Goal: Information Seeking & Learning: Learn about a topic

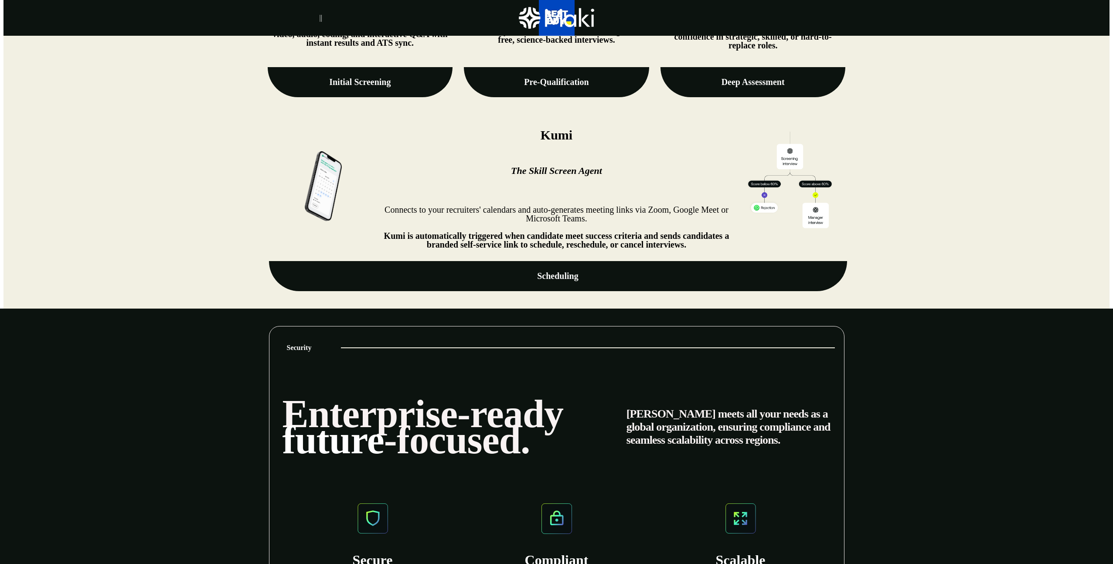
scroll to position [1199, 0]
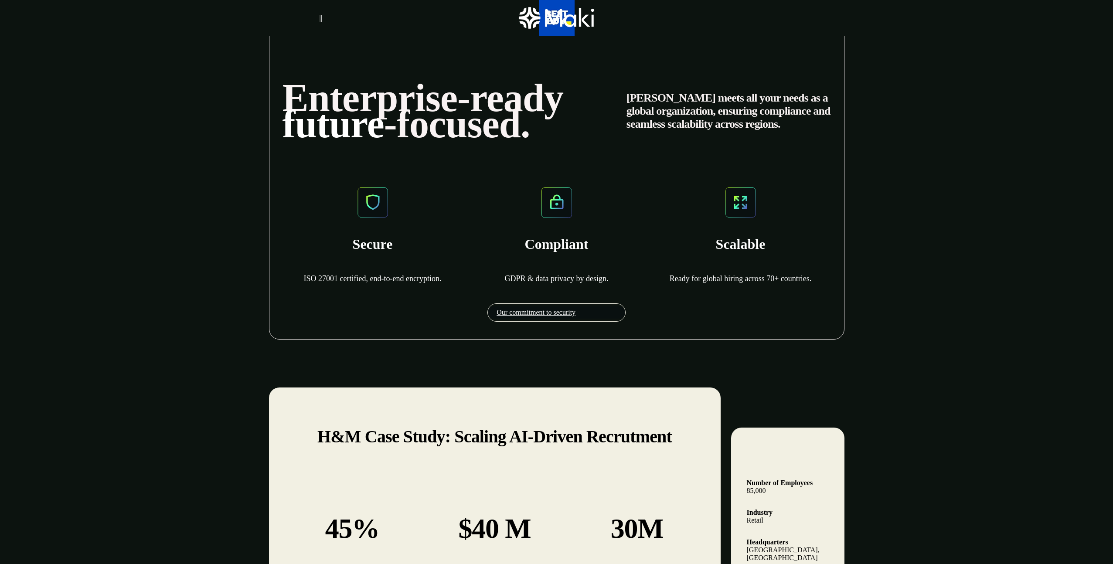
scroll to position [1480, 0]
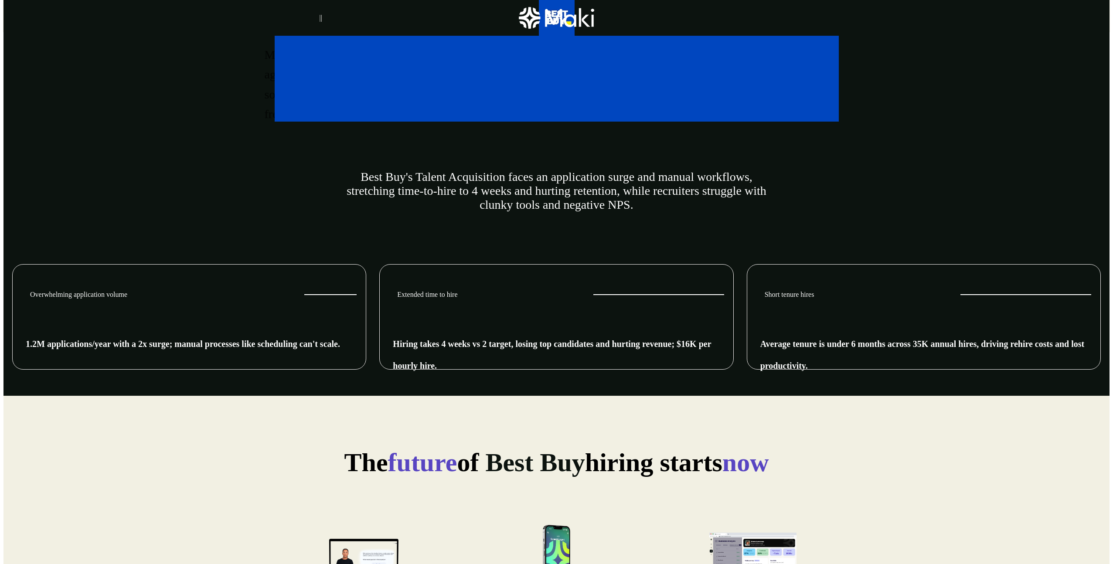
scroll to position [452, 0]
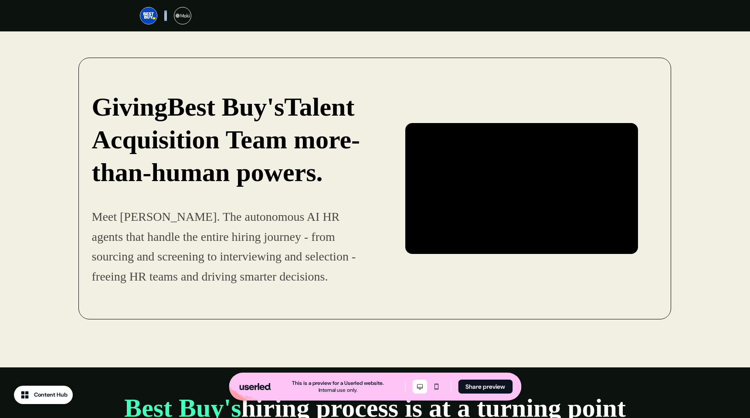
drag, startPoint x: 170, startPoint y: 20, endPoint x: 163, endPoint y: 13, distance: 9.9
click at [163, 13] on div "||" at bounding box center [375, 15] width 471 height 17
click at [166, 14] on p "||" at bounding box center [165, 15] width 3 height 10
drag, startPoint x: 165, startPoint y: 13, endPoint x: 170, endPoint y: 21, distance: 9.9
click at [170, 21] on div "||" at bounding box center [375, 15] width 471 height 17
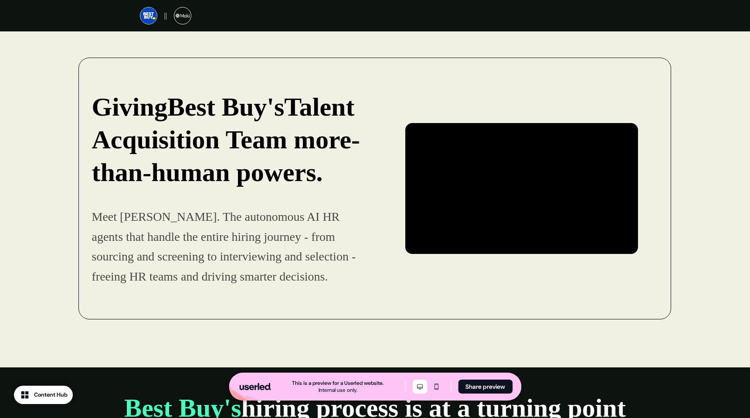
click at [169, 20] on div "||" at bounding box center [375, 15] width 471 height 17
drag, startPoint x: 169, startPoint y: 22, endPoint x: 162, endPoint y: 14, distance: 10.2
click at [162, 14] on div "||" at bounding box center [375, 15] width 471 height 17
click at [122, 11] on div "||" at bounding box center [375, 15] width 523 height 31
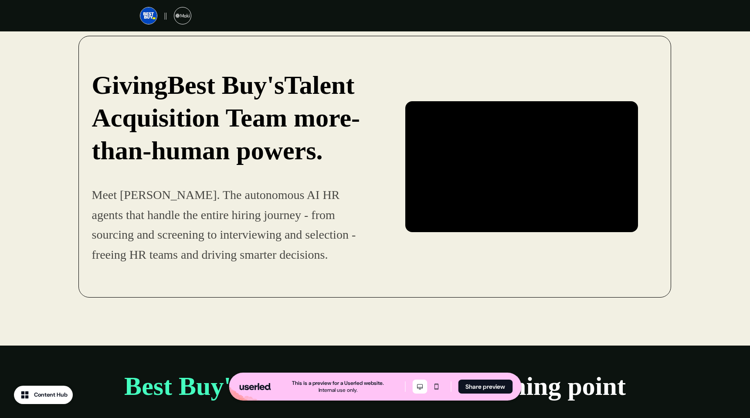
scroll to position [23, 0]
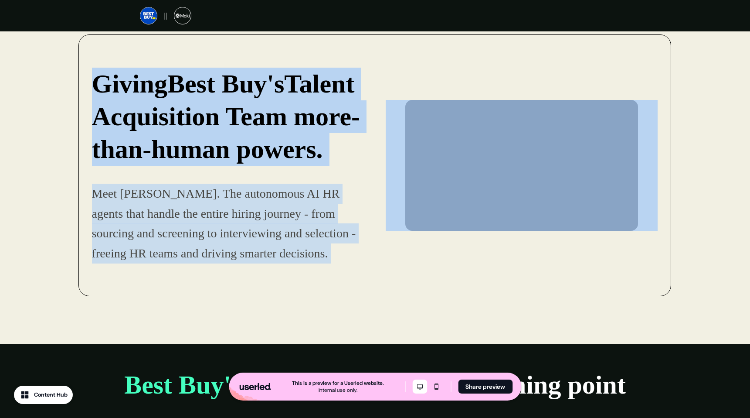
drag, startPoint x: 119, startPoint y: 50, endPoint x: 611, endPoint y: 258, distance: 533.9
click at [611, 261] on div "Giving Best Buy's Talent Acquisition Team more-than-human powers. Meet Maki. Th…" at bounding box center [374, 164] width 593 height 261
click at [611, 258] on div "Giving Best Buy's Talent Acquisition Team more-than-human powers. Meet Maki. Th…" at bounding box center [374, 164] width 593 height 261
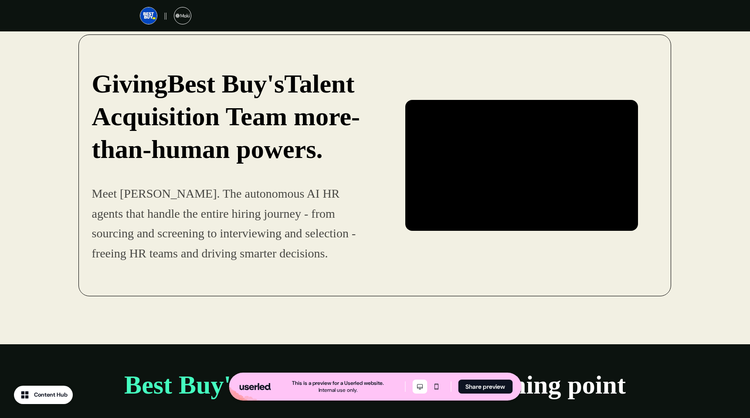
click at [733, 93] on div "Giving Best Buy's Talent Acquisition Team more-than-human powers. Meet Maki. Th…" at bounding box center [375, 176] width 750 height 336
click at [573, 97] on div "Giving Best Buy's Talent Acquisition Team more-than-human powers. Meet Maki. Th…" at bounding box center [374, 164] width 593 height 261
click at [562, 80] on div "Giving Best Buy's Talent Acquisition Team more-than-human powers. Meet Maki. Th…" at bounding box center [374, 164] width 593 height 261
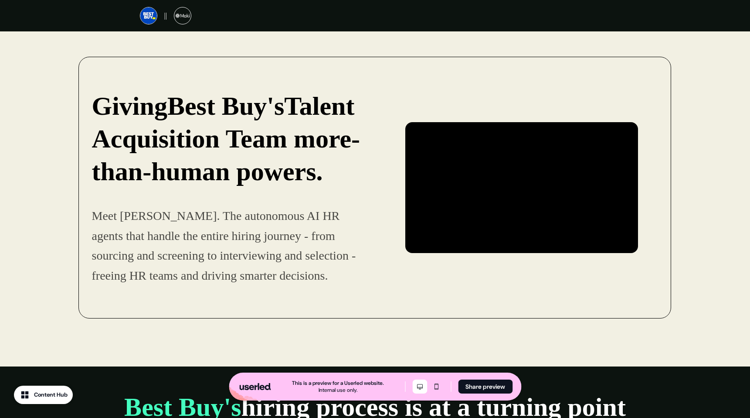
scroll to position [0, 0]
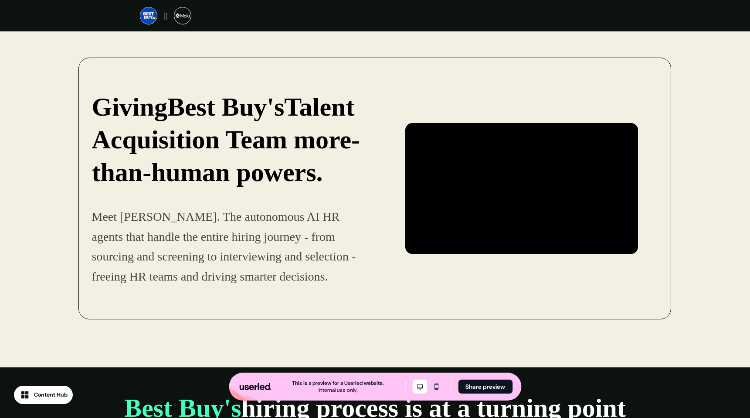
click at [569, 68] on div "Giving Best Buy's Talent Acquisition Team more-than-human powers. Meet Maki. Th…" at bounding box center [374, 188] width 593 height 261
drag, startPoint x: 261, startPoint y: 3, endPoint x: 642, endPoint y: 110, distance: 395.2
click at [639, 113] on div "Giving Best Buy's Talent Acquisition Team more-than-human powers. Meet Maki. Th…" at bounding box center [374, 188] width 593 height 261
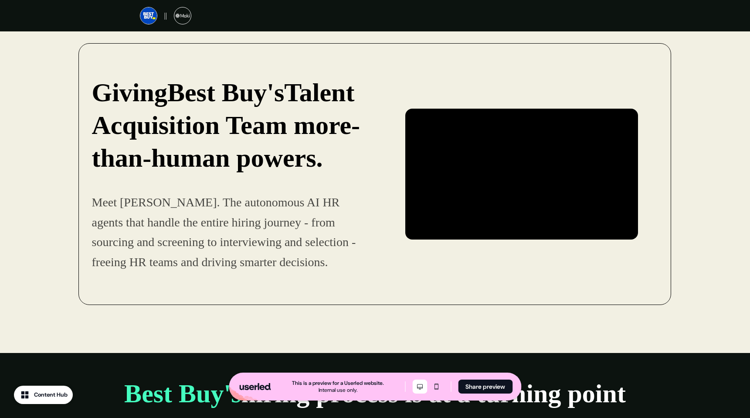
scroll to position [14, 0]
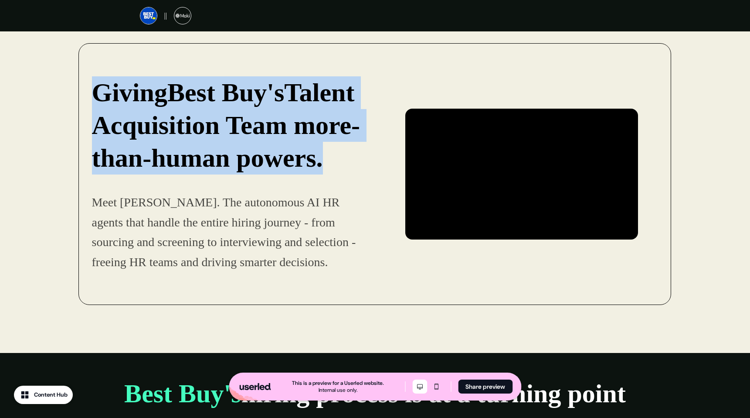
drag, startPoint x: 105, startPoint y: 91, endPoint x: 331, endPoint y: 162, distance: 237.5
click at [331, 162] on p "Giving Best Buy's Talent Acquisition Team more-than-human powers." at bounding box center [228, 125] width 272 height 98
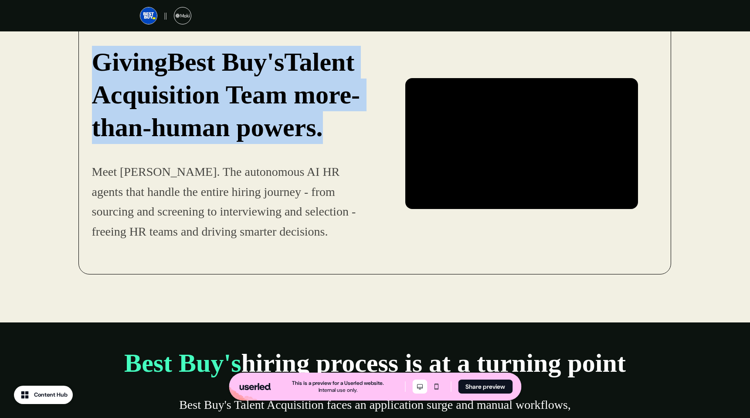
scroll to position [0, 0]
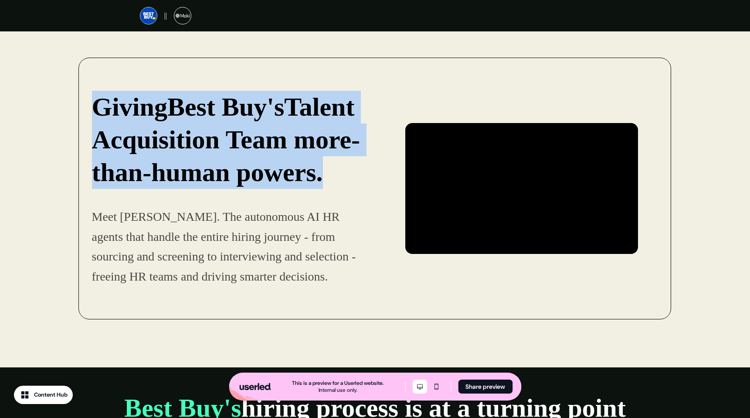
click at [342, 132] on strong "Talent Acquisition Team more-than-human powers." at bounding box center [226, 139] width 268 height 94
drag, startPoint x: 95, startPoint y: 104, endPoint x: 331, endPoint y: 166, distance: 244.3
click at [331, 166] on p "Giving Best Buy's Talent Acquisition Team more-than-human powers." at bounding box center [228, 140] width 272 height 98
click at [342, 166] on p "Giving Best Buy's Talent Acquisition Team more-than-human powers." at bounding box center [228, 140] width 272 height 98
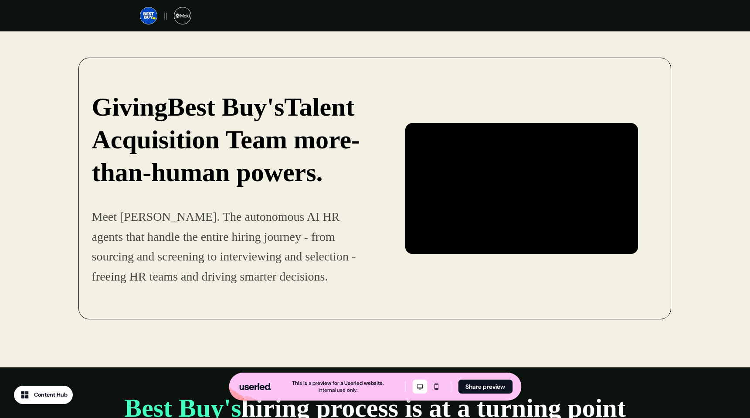
drag, startPoint x: 79, startPoint y: 177, endPoint x: 81, endPoint y: 182, distance: 5.7
click at [81, 182] on div "Giving Best Buy's Talent Acquisition Team more-than-human powers. Meet Maki. Th…" at bounding box center [374, 188] width 593 height 261
click at [115, 153] on strong "Talent Acquisition Team more-than-human powers." at bounding box center [226, 139] width 268 height 94
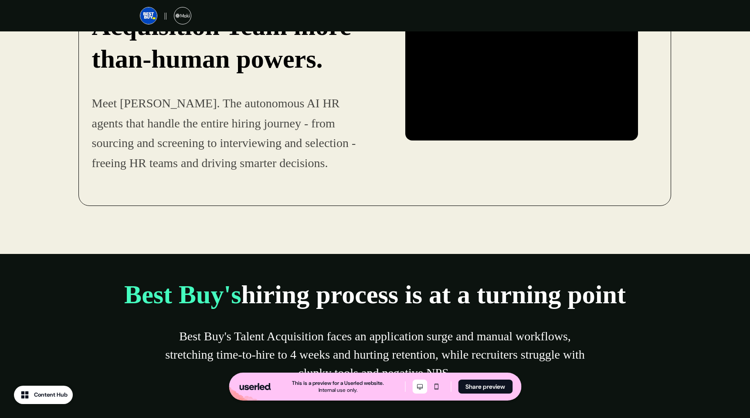
scroll to position [114, 0]
click at [635, 224] on div "Giving Best Buy's Talent Acquisition Team more-than-human powers. Meet Maki. Th…" at bounding box center [375, 86] width 750 height 336
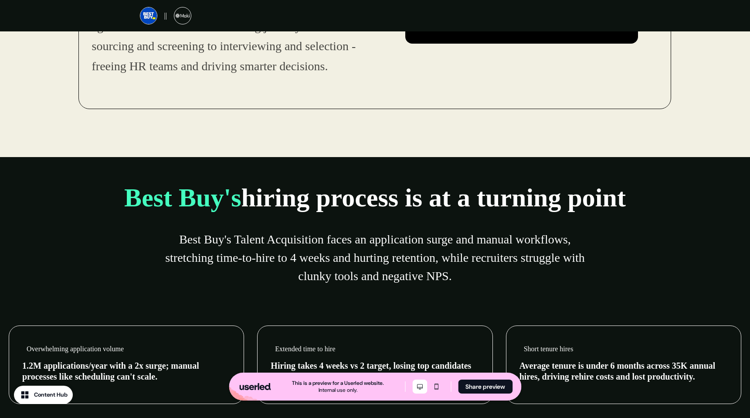
scroll to position [211, 0]
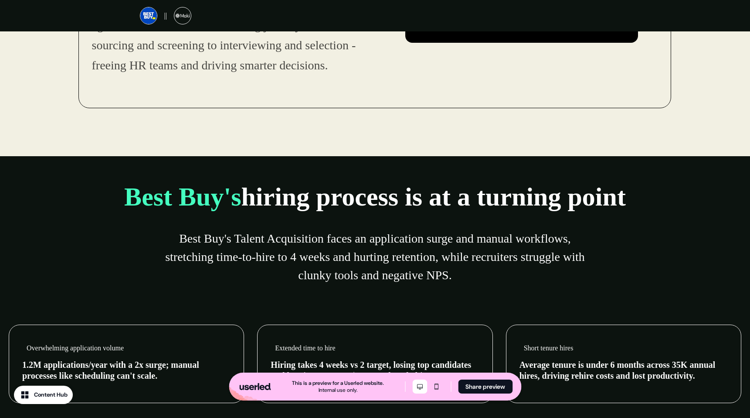
click at [365, 161] on div "Best Buy's hiring process is at a turning point Best Buy's Talent Acquisition f…" at bounding box center [375, 231] width 750 height 151
drag, startPoint x: 375, startPoint y: 161, endPoint x: 368, endPoint y: 164, distance: 7.4
click at [373, 162] on div "Best Buy's hiring process is at a turning point Best Buy's Talent Acquisition f…" at bounding box center [375, 231] width 750 height 151
drag, startPoint x: 364, startPoint y: 160, endPoint x: 391, endPoint y: 166, distance: 27.3
click at [392, 170] on div "Best Buy's hiring process is at a turning point Best Buy's Talent Acquisition f…" at bounding box center [375, 231] width 750 height 151
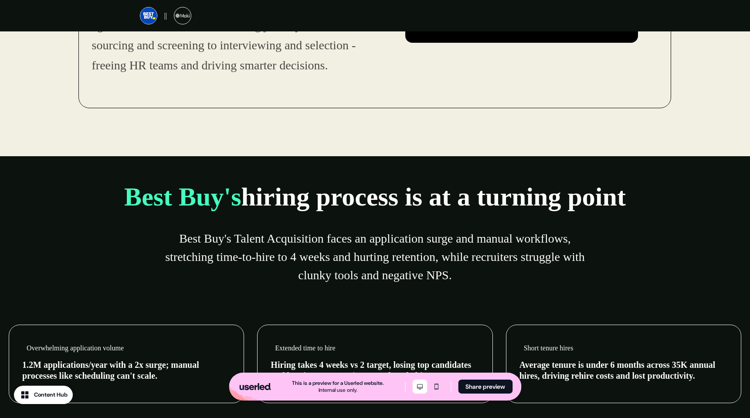
click at [391, 166] on div "Best Buy's hiring process is at a turning point Best Buy's Talent Acquisition f…" at bounding box center [375, 231] width 750 height 151
drag, startPoint x: 357, startPoint y: 200, endPoint x: 379, endPoint y: 201, distance: 22.3
click at [379, 201] on strong "hiring process is at a turning point" at bounding box center [433, 196] width 384 height 29
click at [384, 163] on div "Best Buy's hiring process is at a turning point Best Buy's Talent Acquisition f…" at bounding box center [375, 231] width 750 height 151
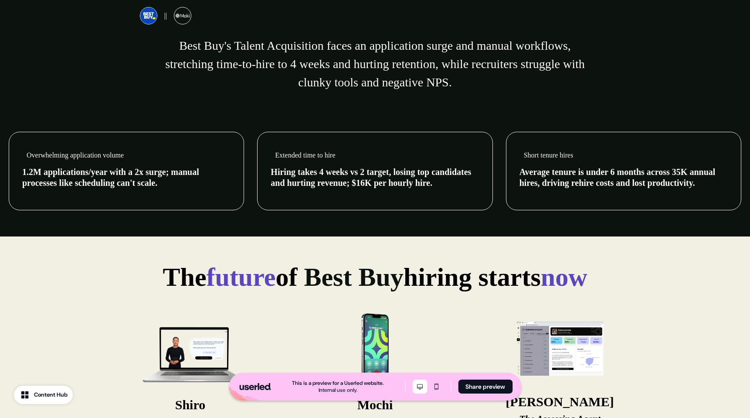
scroll to position [407, 0]
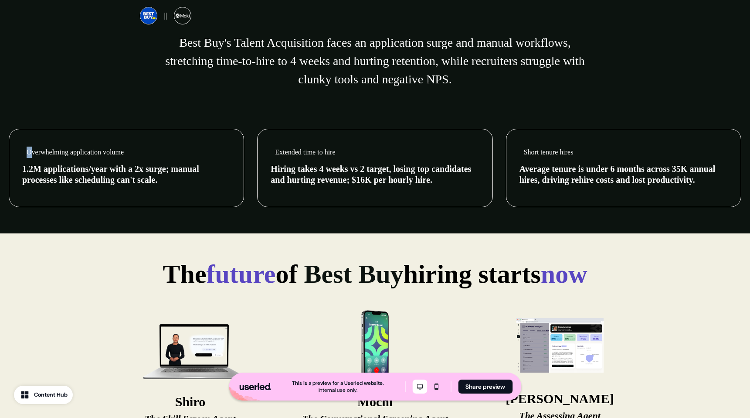
drag, startPoint x: 26, startPoint y: 151, endPoint x: 30, endPoint y: 153, distance: 4.7
click at [29, 153] on div "Overwhelming application volume" at bounding box center [126, 152] width 208 height 20
click at [26, 152] on div "Overwhelming application volume" at bounding box center [126, 152] width 208 height 20
drag, startPoint x: 20, startPoint y: 153, endPoint x: 14, endPoint y: 152, distance: 6.2
click at [14, 152] on div "Overwhelming application volume 1.2M applications/year with a 2x surge; manual …" at bounding box center [126, 168] width 235 height 78
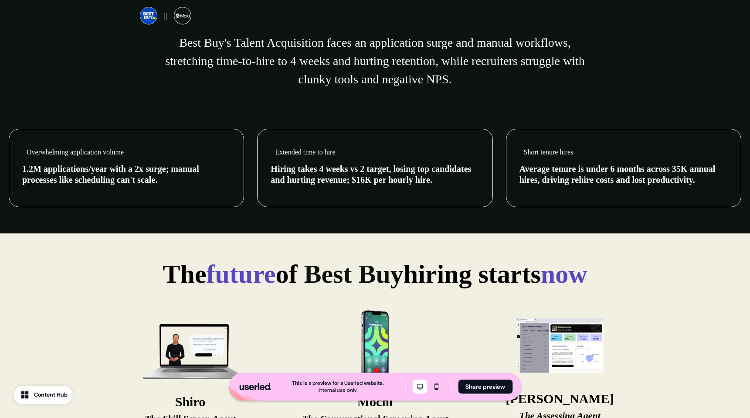
click at [32, 150] on p "Overwhelming application volume" at bounding box center [75, 151] width 97 height 11
drag, startPoint x: 30, startPoint y: 152, endPoint x: 39, endPoint y: 155, distance: 9.2
click at [20, 156] on div "Overwhelming application volume 1.2M applications/year with a 2x surge; manual …" at bounding box center [126, 168] width 235 height 78
click at [39, 155] on p "Overwhelming application volume" at bounding box center [75, 151] width 97 height 11
drag, startPoint x: 23, startPoint y: 151, endPoint x: 43, endPoint y: 152, distance: 20.1
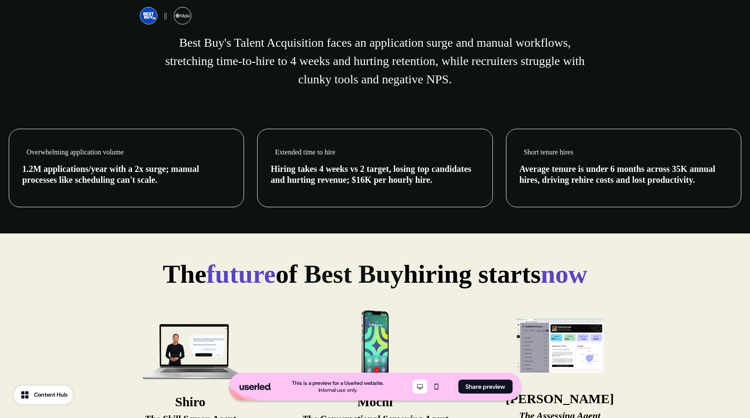
click at [27, 151] on div "Overwhelming application volume" at bounding box center [126, 152] width 208 height 20
click at [20, 153] on div "Overwhelming application volume 1.2M applications/year with a 2x surge; manual …" at bounding box center [126, 168] width 235 height 78
drag, startPoint x: 17, startPoint y: 154, endPoint x: 27, endPoint y: 152, distance: 10.2
click at [27, 152] on div "Overwhelming application volume 1.2M applications/year with a 2x surge; manual …" at bounding box center [126, 168] width 235 height 78
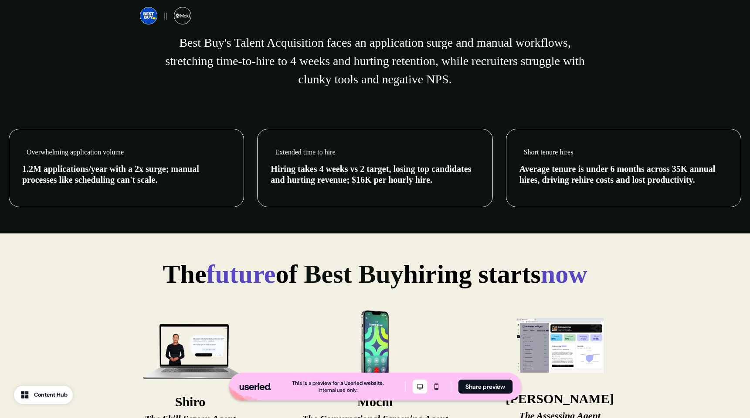
drag, startPoint x: 28, startPoint y: 152, endPoint x: 23, endPoint y: 153, distance: 4.8
click at [22, 153] on div "Overwhelming application volume" at bounding box center [126, 152] width 208 height 20
click at [30, 151] on p "Overwhelming application volume" at bounding box center [75, 151] width 97 height 11
drag, startPoint x: 31, startPoint y: 151, endPoint x: 22, endPoint y: 152, distance: 8.8
click at [20, 152] on div "Overwhelming application volume 1.2M applications/year with a 2x surge; manual …" at bounding box center [126, 168] width 235 height 78
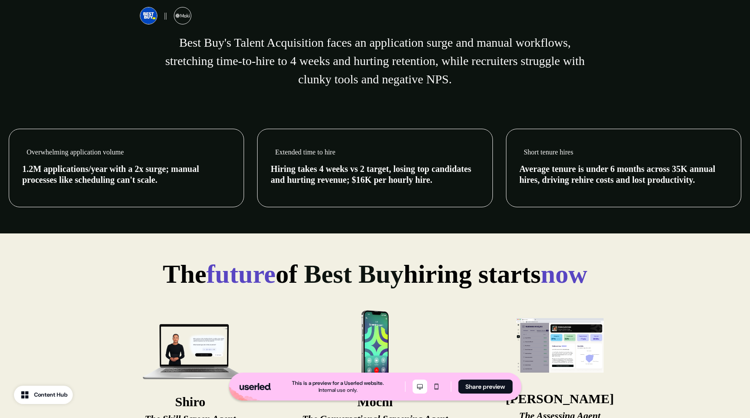
click at [23, 152] on div "Overwhelming application volume" at bounding box center [126, 152] width 208 height 20
drag, startPoint x: 26, startPoint y: 151, endPoint x: 21, endPoint y: 153, distance: 5.1
click at [21, 153] on div "Overwhelming application volume 1.2M applications/year with a 2x surge; manual …" at bounding box center [126, 168] width 235 height 78
drag, startPoint x: 28, startPoint y: 157, endPoint x: 134, endPoint y: 153, distance: 105.5
click at [134, 153] on div "Overwhelming application volume" at bounding box center [126, 152] width 208 height 20
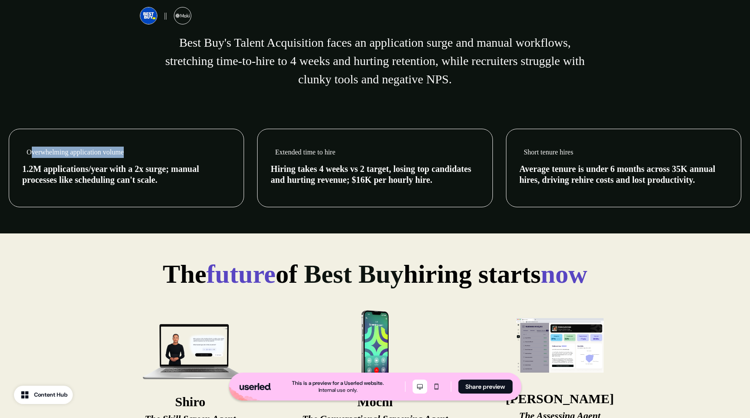
click at [140, 153] on div "Overwhelming application volume" at bounding box center [126, 152] width 208 height 20
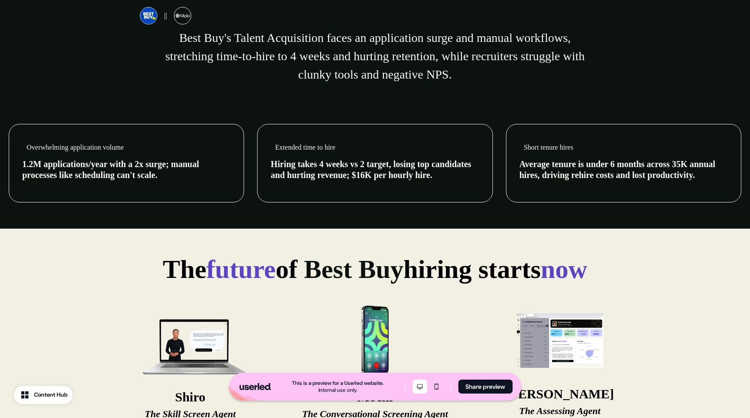
scroll to position [412, 0]
drag, startPoint x: 175, startPoint y: 180, endPoint x: 122, endPoint y: 180, distance: 52.7
click at [122, 180] on div "Overwhelming application volume 1.2M applications/year with a 2x surge; manual …" at bounding box center [126, 162] width 235 height 78
click at [122, 179] on span "1.2M applications/year with a 2x surge; manual processes like scheduling can't …" at bounding box center [110, 169] width 177 height 20
click at [25, 144] on div "Overwhelming application volume" at bounding box center [126, 147] width 208 height 20
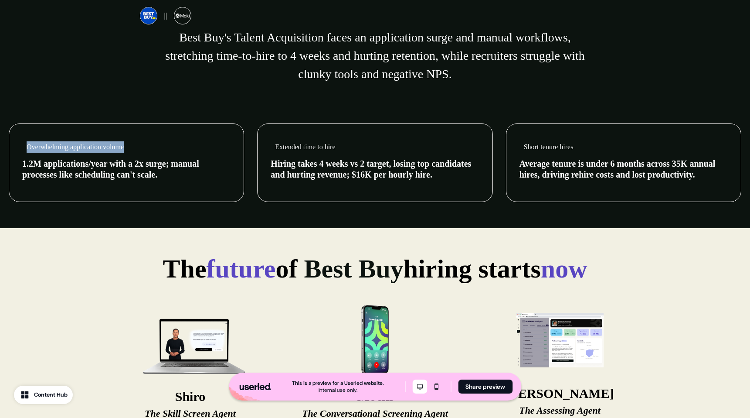
drag, startPoint x: 28, startPoint y: 146, endPoint x: 159, endPoint y: 165, distance: 132.0
click at [135, 143] on div "Overwhelming application volume" at bounding box center [126, 147] width 208 height 20
click at [170, 185] on div "Overwhelming application volume 1.2M applications/year with a 2x surge; manual …" at bounding box center [126, 162] width 235 height 78
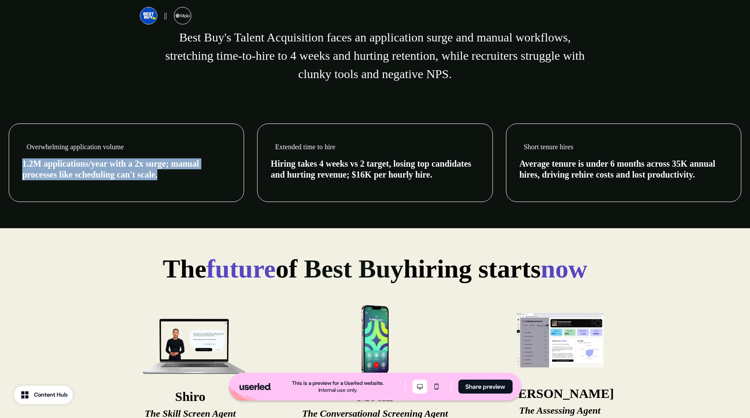
drag, startPoint x: 181, startPoint y: 175, endPoint x: 15, endPoint y: 161, distance: 166.2
click at [15, 161] on div "Overwhelming application volume 1.2M applications/year with a 2x surge; manual …" at bounding box center [126, 162] width 235 height 78
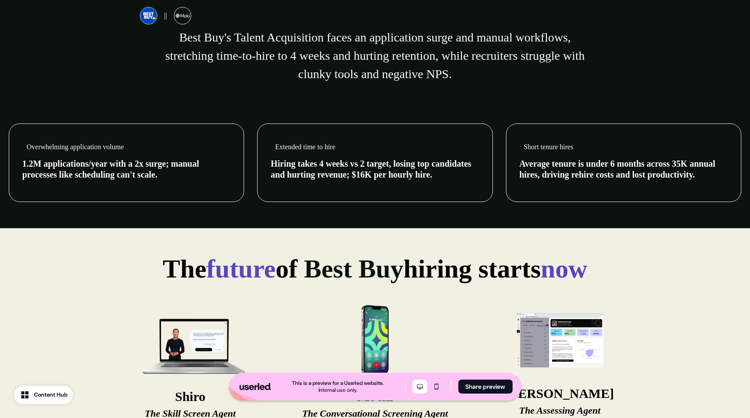
click at [108, 167] on span "1.2M applications/year with a 2x surge; manual processes like scheduling can't …" at bounding box center [110, 169] width 177 height 20
click at [140, 148] on div "Overwhelming application volume" at bounding box center [126, 147] width 208 height 20
drag, startPoint x: 130, startPoint y: 148, endPoint x: 27, endPoint y: 145, distance: 103.8
click at [27, 145] on div "Overwhelming application volume" at bounding box center [126, 147] width 208 height 20
click at [40, 168] on span "1.2M applications/year with a 2x surge; manual processes like scheduling can't …" at bounding box center [110, 169] width 177 height 20
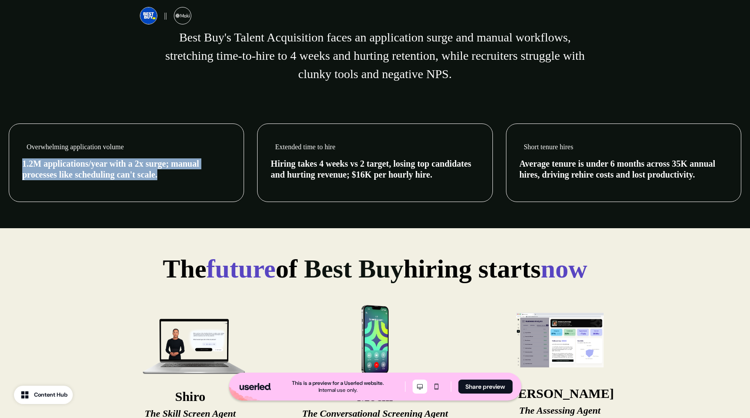
drag, startPoint x: 11, startPoint y: 166, endPoint x: 166, endPoint y: 181, distance: 155.5
click at [166, 181] on div "Overwhelming application volume 1.2M applications/year with a 2x surge; manual …" at bounding box center [126, 162] width 235 height 78
click at [166, 178] on p "1.2M applications/year with a 2x surge; manual processes like scheduling can't …" at bounding box center [126, 169] width 208 height 22
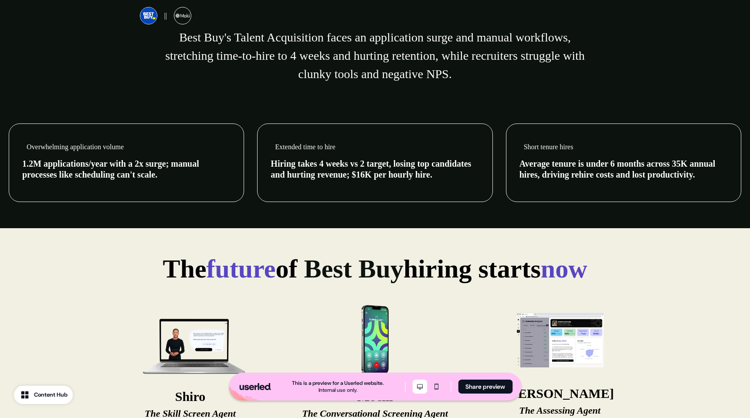
click at [130, 146] on div "Overwhelming application volume" at bounding box center [126, 147] width 208 height 20
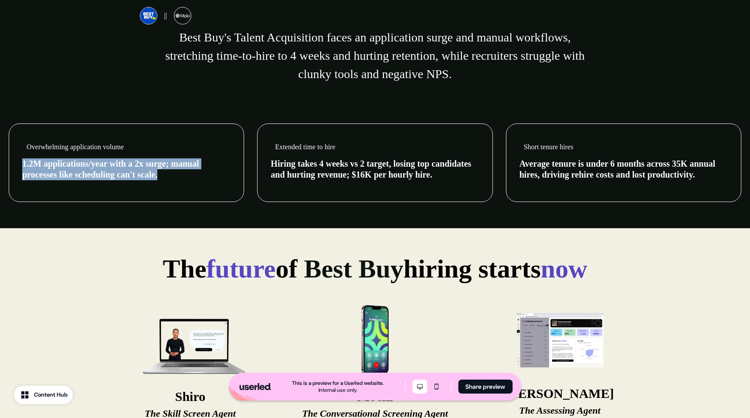
drag, startPoint x: 17, startPoint y: 162, endPoint x: 187, endPoint y: 181, distance: 171.0
click at [186, 182] on div "Overwhelming application volume 1.2M applications/year with a 2x surge; manual …" at bounding box center [126, 162] width 235 height 78
click at [193, 179] on p "1.2M applications/year with a 2x surge; manual processes like scheduling can't …" at bounding box center [126, 169] width 208 height 22
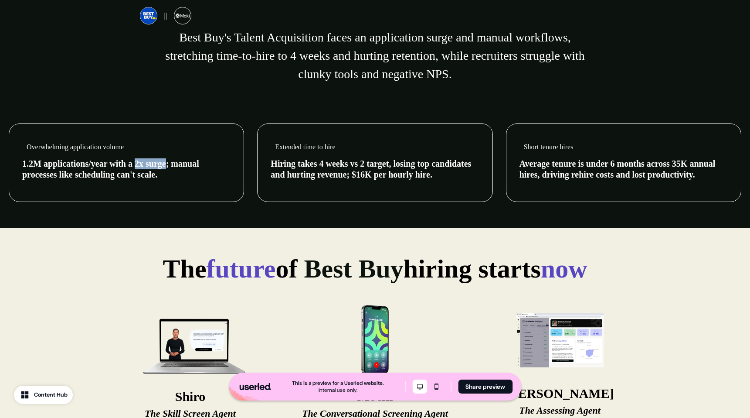
drag, startPoint x: 159, startPoint y: 164, endPoint x: 130, endPoint y: 160, distance: 28.6
click at [130, 160] on span "1.2M applications/year with a 2x surge; manual processes like scheduling can't …" at bounding box center [110, 169] width 177 height 20
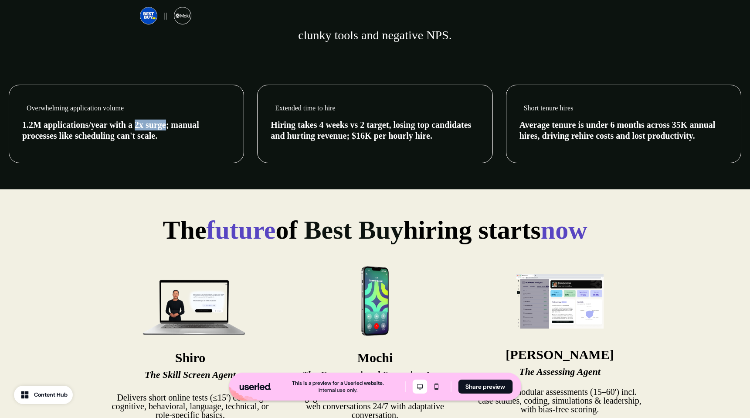
scroll to position [452, 0]
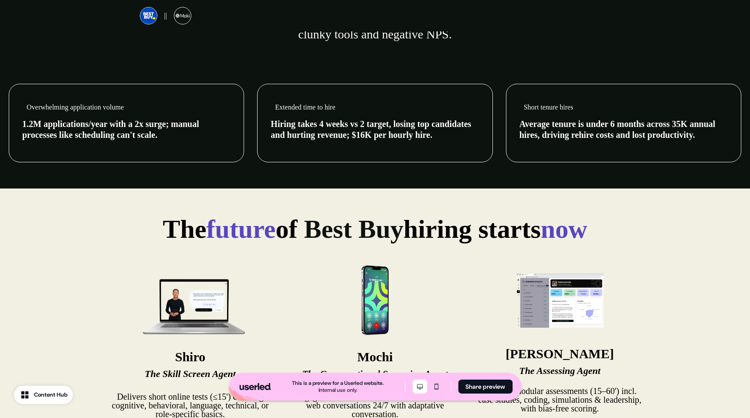
click at [160, 132] on span "1.2M applications/year with a 2x surge; manual processes like scheduling can't …" at bounding box center [110, 129] width 177 height 20
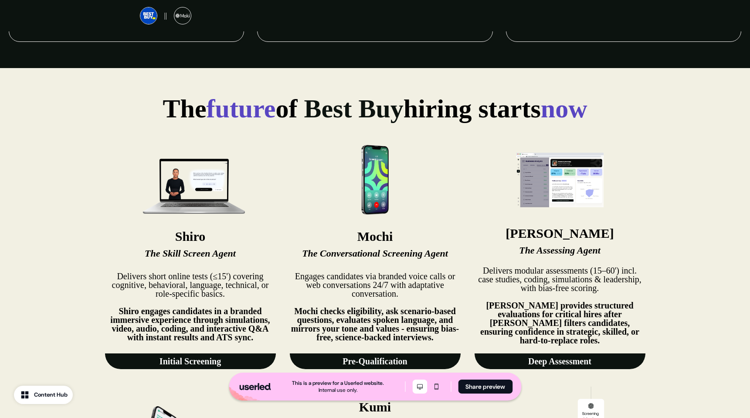
scroll to position [571, 0]
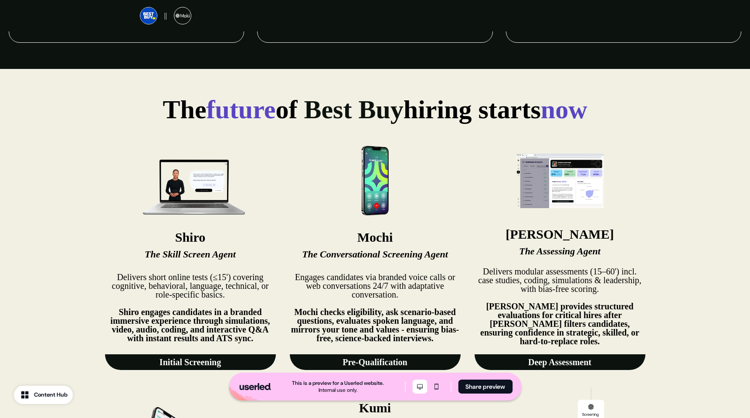
click at [370, 71] on div "The future of Best Buy hiring starts now" at bounding box center [375, 98] width 750 height 59
click at [371, 74] on div "The future of Best Buy hiring starts now" at bounding box center [375, 98] width 750 height 59
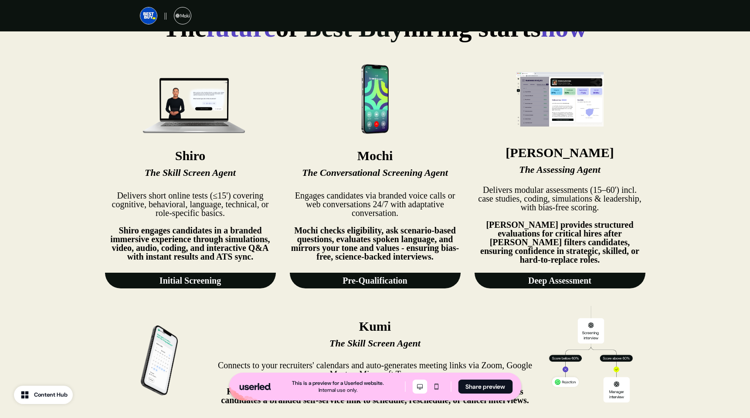
scroll to position [643, 0]
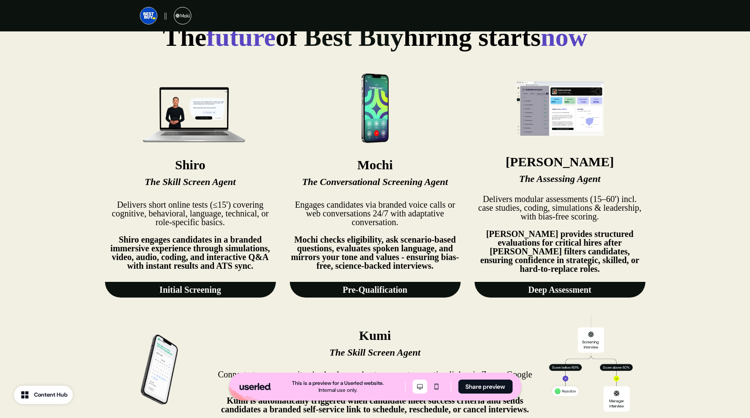
click at [543, 106] on img at bounding box center [559, 108] width 87 height 70
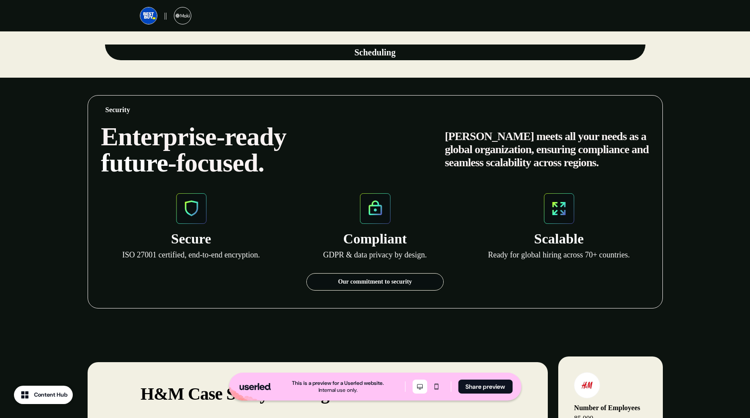
scroll to position [1002, 0]
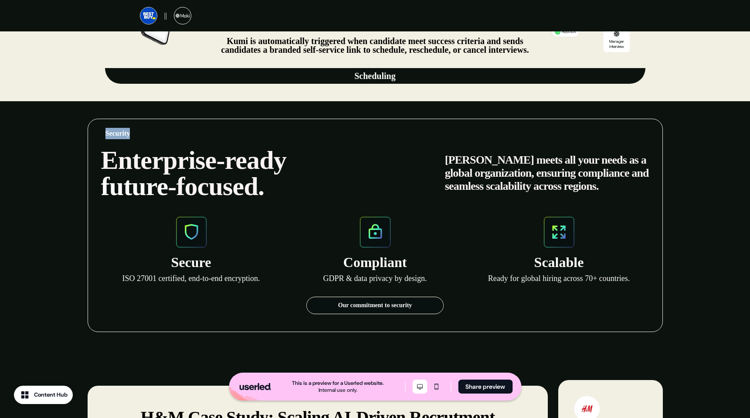
drag, startPoint x: 396, startPoint y: 83, endPoint x: 373, endPoint y: 112, distance: 37.6
click at [382, 118] on div "|| Giving Best Buy's Talent Acquisition Team more-than-human powers. Meet Maki.…" at bounding box center [375, 64] width 750 height 2132
drag, startPoint x: 386, startPoint y: 92, endPoint x: 378, endPoint y: 93, distance: 7.6
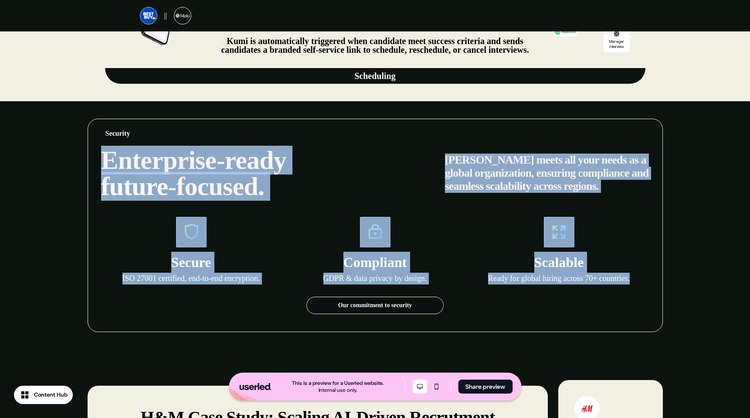
drag, startPoint x: 97, startPoint y: 143, endPoint x: 482, endPoint y: 288, distance: 411.3
click at [494, 315] on div "Security Enterprise-ready future -focused. Maki meets all your needs as a globa…" at bounding box center [375, 225] width 575 height 213
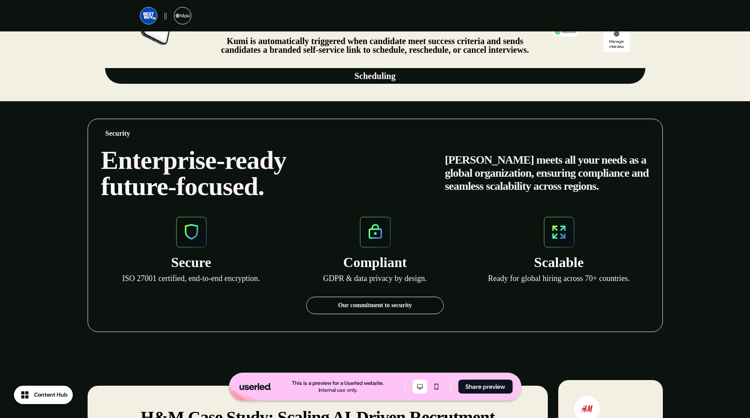
click at [482, 288] on div "Secure ISO 27001 certified, end-to-end encryption. Compliant GDPR & data privac…" at bounding box center [375, 265] width 548 height 97
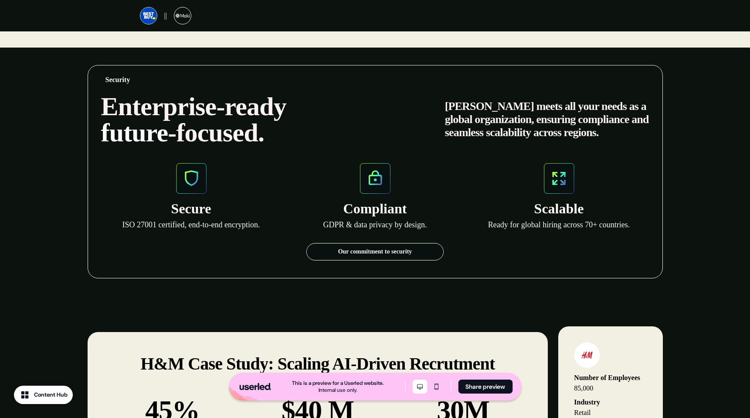
scroll to position [1048, 0]
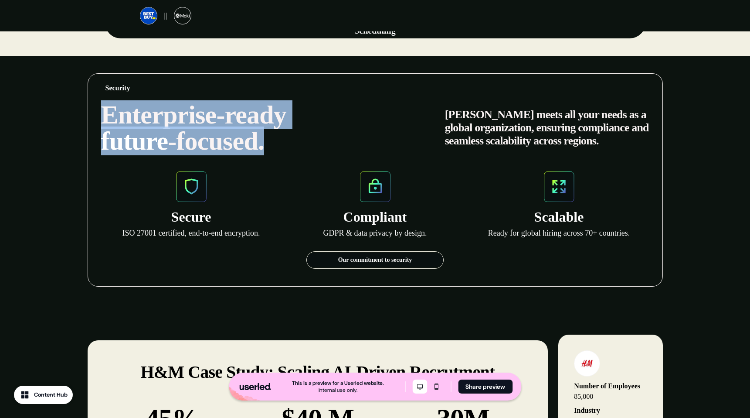
drag, startPoint x: 97, startPoint y: 108, endPoint x: 285, endPoint y: 142, distance: 190.8
click at [277, 142] on div "Security Enterprise-ready future -focused. Maki meets all your needs as a globa…" at bounding box center [375, 179] width 575 height 213
click at [292, 141] on h2 "Enterprise-ready future -focused." at bounding box center [271, 128] width 340 height 52
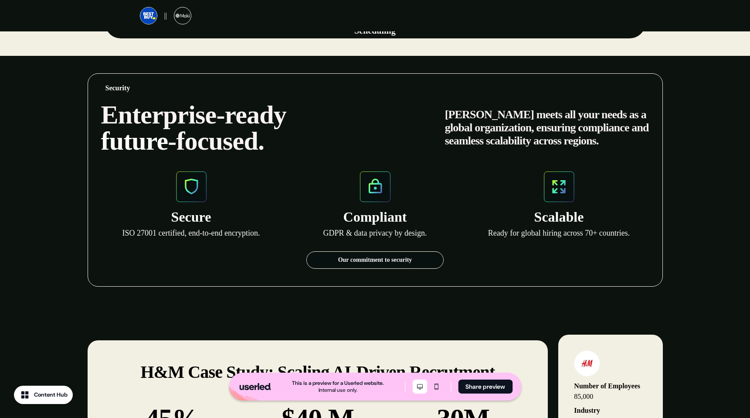
drag, startPoint x: 462, startPoint y: 110, endPoint x: 444, endPoint y: 109, distance: 17.9
click at [461, 110] on p "[PERSON_NAME] meets all your needs as a global organization, ensuring complianc…" at bounding box center [547, 127] width 204 height 39
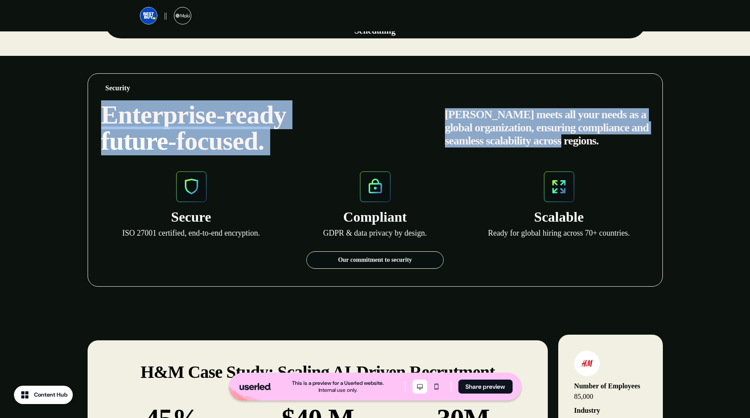
drag, startPoint x: 439, startPoint y: 107, endPoint x: 604, endPoint y: 144, distance: 169.7
click at [590, 155] on div "Security Enterprise-ready future -focused. Maki meets all your needs as a globa…" at bounding box center [375, 179] width 575 height 213
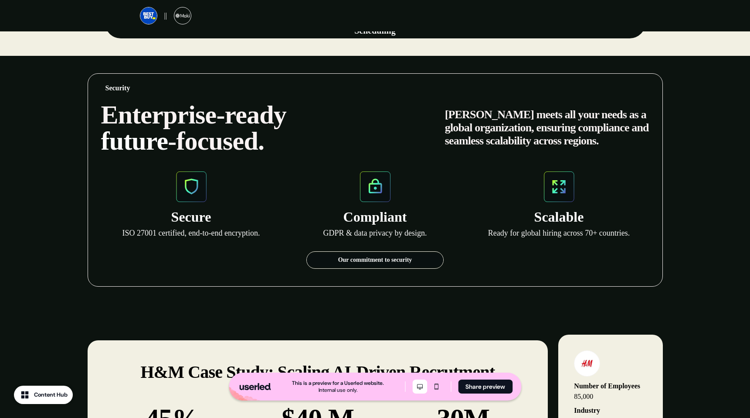
click at [607, 142] on p "[PERSON_NAME] meets all your needs as a global organization, ensuring complianc…" at bounding box center [547, 127] width 204 height 39
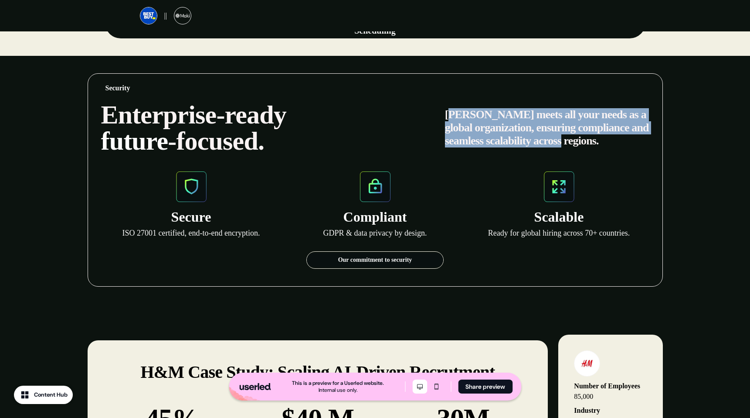
drag, startPoint x: 617, startPoint y: 139, endPoint x: 453, endPoint y: 113, distance: 165.8
click at [453, 113] on p "[PERSON_NAME] meets all your needs as a global organization, ensuring complianc…" at bounding box center [547, 127] width 204 height 39
drag, startPoint x: 448, startPoint y: 107, endPoint x: 615, endPoint y: 142, distance: 170.0
click at [614, 142] on p "[PERSON_NAME] meets all your needs as a global organization, ensuring complianc…" at bounding box center [547, 127] width 204 height 39
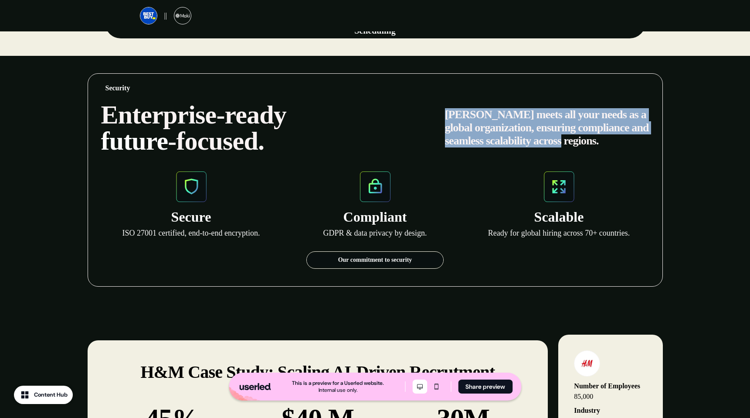
click at [614, 141] on p "[PERSON_NAME] meets all your needs as a global organization, ensuring complianc…" at bounding box center [547, 127] width 204 height 39
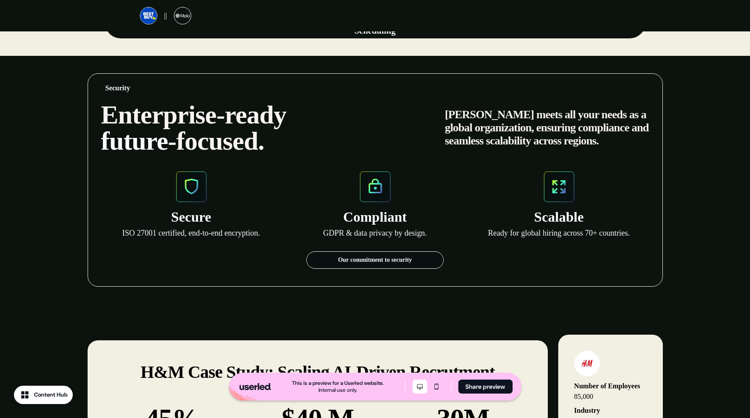
drag, startPoint x: 441, startPoint y: 124, endPoint x: 446, endPoint y: 137, distance: 13.4
click at [443, 153] on div "Security Enterprise-ready future -focused. Maki meets all your needs as a globa…" at bounding box center [375, 179] width 575 height 213
click at [446, 136] on p "[PERSON_NAME] meets all your needs as a global organization, ensuring complianc…" at bounding box center [547, 127] width 204 height 39
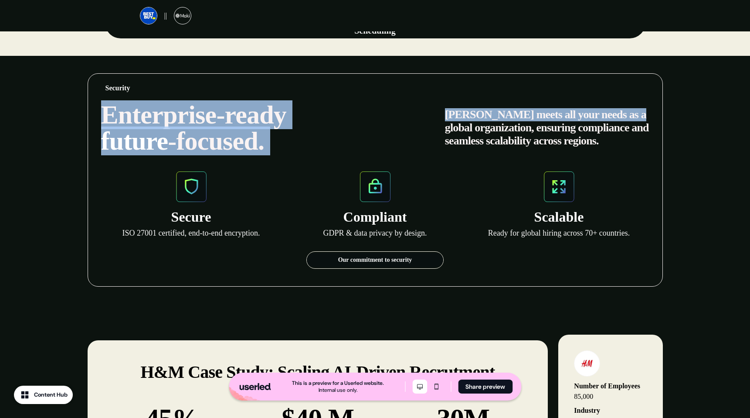
drag, startPoint x: 446, startPoint y: 122, endPoint x: 441, endPoint y: 104, distance: 19.5
click at [433, 114] on div "Enterprise-ready future -focused. Maki meets all your needs as a global organiz…" at bounding box center [375, 128] width 548 height 52
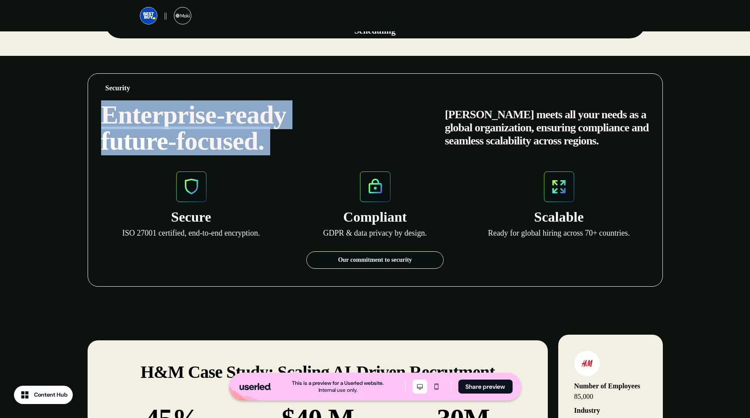
drag, startPoint x: 441, startPoint y: 104, endPoint x: 567, endPoint y: 106, distance: 126.0
click at [569, 106] on div "Enterprise-ready future -focused. Maki meets all your needs as a global organiz…" at bounding box center [375, 128] width 548 height 52
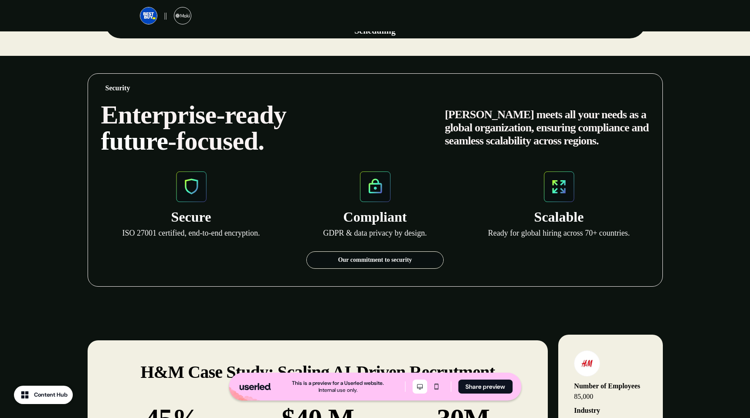
click at [536, 115] on p "[PERSON_NAME] meets all your needs as a global organization, ensuring complianc…" at bounding box center [547, 127] width 204 height 39
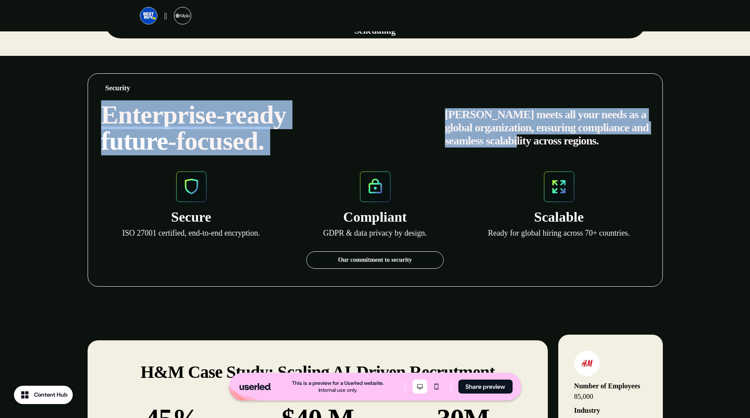
drag, startPoint x: 446, startPoint y: 104, endPoint x: 538, endPoint y: 136, distance: 98.0
click at [555, 136] on div "Enterprise-ready future -focused. Maki meets all your needs as a global organiz…" at bounding box center [375, 128] width 548 height 52
click at [538, 136] on p "[PERSON_NAME] meets all your needs as a global organization, ensuring complianc…" at bounding box center [547, 127] width 204 height 39
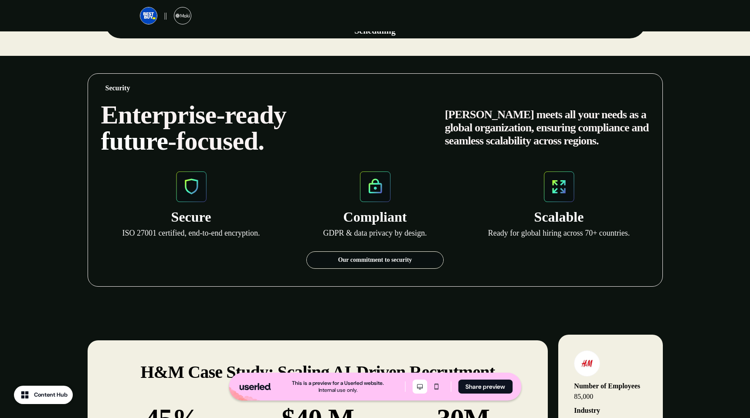
click at [102, 111] on strong "Enterprise-ready" at bounding box center [193, 114] width 185 height 29
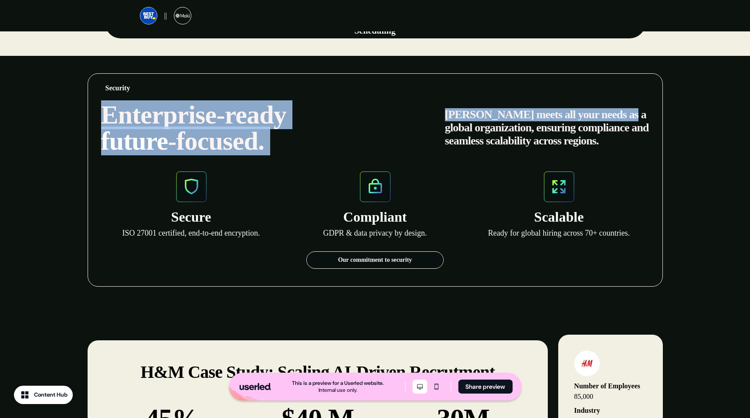
drag, startPoint x: 101, startPoint y: 112, endPoint x: 660, endPoint y: 114, distance: 558.7
click at [660, 114] on div "Security Enterprise-ready future -focused. Maki meets all your needs as a globa…" at bounding box center [375, 179] width 575 height 213
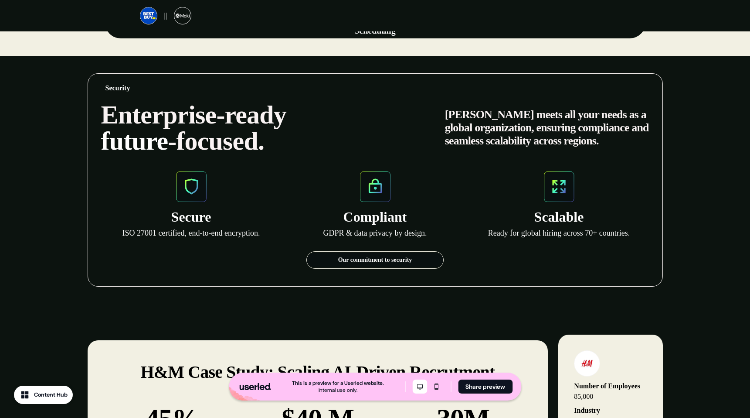
click at [653, 116] on div "Security Enterprise-ready future -focused. Maki meets all your needs as a globa…" at bounding box center [375, 179] width 575 height 213
click at [458, 108] on p "[PERSON_NAME] meets all your needs as a global organization, ensuring complianc…" at bounding box center [547, 127] width 204 height 39
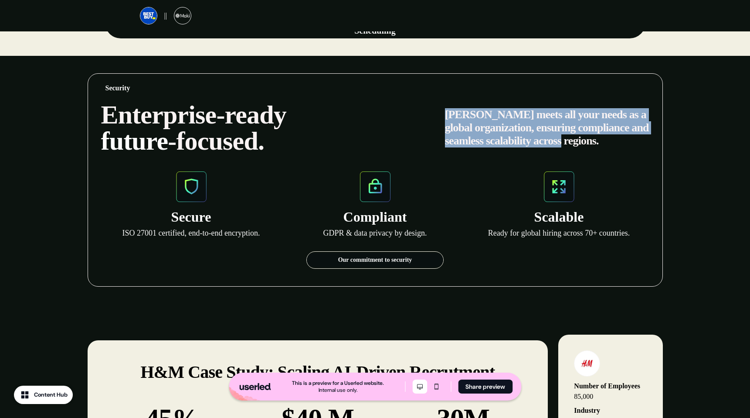
drag, startPoint x: 449, startPoint y: 109, endPoint x: 617, endPoint y: 139, distance: 170.4
click at [617, 139] on p "[PERSON_NAME] meets all your needs as a global organization, ensuring complianc…" at bounding box center [547, 127] width 204 height 39
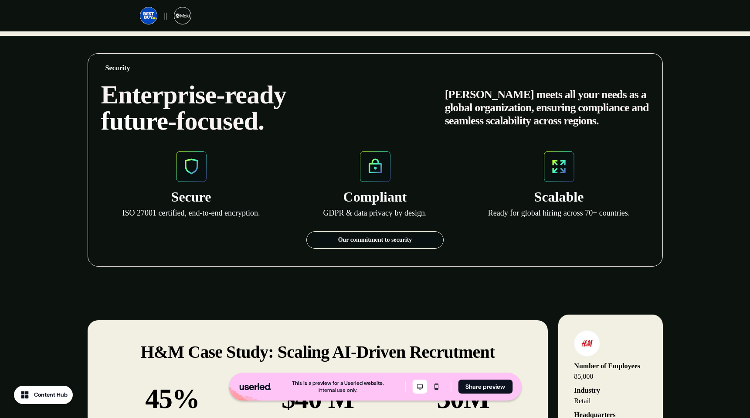
scroll to position [1074, 0]
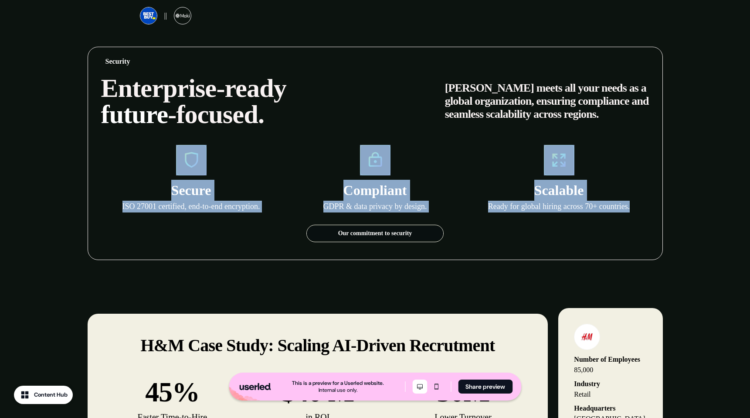
drag, startPoint x: 170, startPoint y: 164, endPoint x: 579, endPoint y: 241, distance: 415.8
click at [579, 241] on div "Security Enterprise-ready future -focused. Maki meets all your needs as a globa…" at bounding box center [375, 153] width 575 height 213
click at [579, 240] on div "Security Enterprise-ready future -focused. Maki meets all your needs as a globa…" at bounding box center [375, 153] width 575 height 213
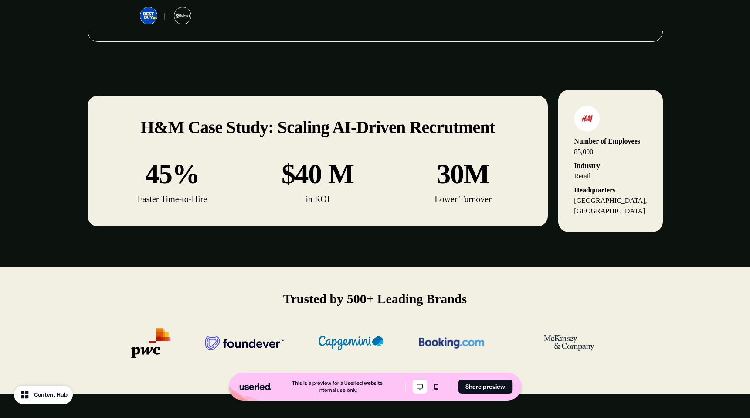
scroll to position [1298, 0]
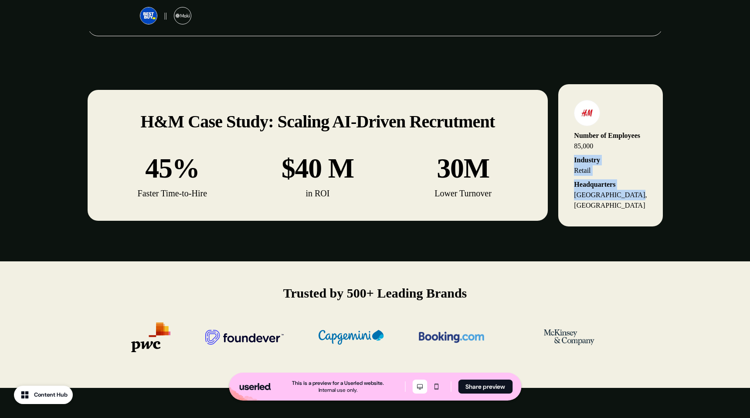
drag, startPoint x: 708, startPoint y: 158, endPoint x: 693, endPoint y: 215, distance: 58.6
click at [675, 214] on div "H&M Case Study: Scaling AI-Driven Recrutment 45% Faster Time-to-Hire $40 M in R…" at bounding box center [375, 155] width 750 height 212
drag, startPoint x: 693, startPoint y: 215, endPoint x: 640, endPoint y: 163, distance: 74.3
click at [693, 215] on div "H&M Case Study: Scaling AI-Driven Recrutment 45% Faster Time-to-Hire $40 M in R…" at bounding box center [375, 155] width 750 height 212
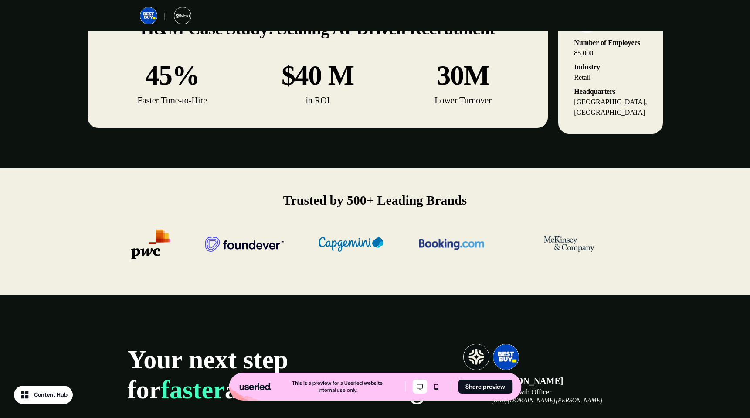
scroll to position [1431, 0]
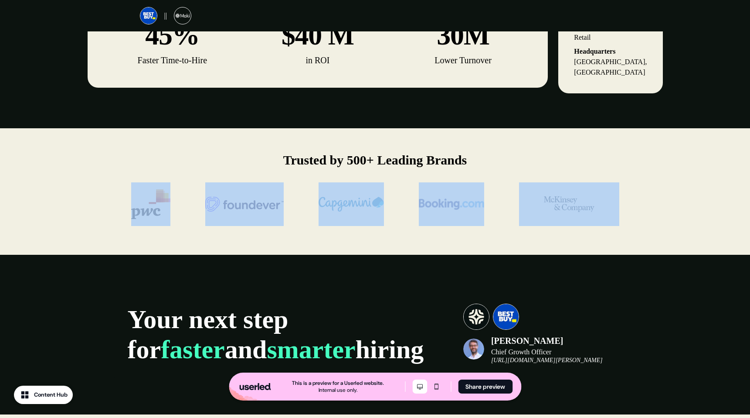
drag, startPoint x: 680, startPoint y: 198, endPoint x: 102, endPoint y: 196, distance: 577.5
click at [107, 196] on div "Trusted by 500+ Leading Brands" at bounding box center [375, 191] width 750 height 126
click at [102, 196] on div "Trusted by 500+ Leading Brands" at bounding box center [375, 191] width 575 height 126
drag, startPoint x: 50, startPoint y: 189, endPoint x: 664, endPoint y: 196, distance: 613.7
click at [664, 196] on div "Trusted by 500+ Leading Brands" at bounding box center [375, 191] width 750 height 126
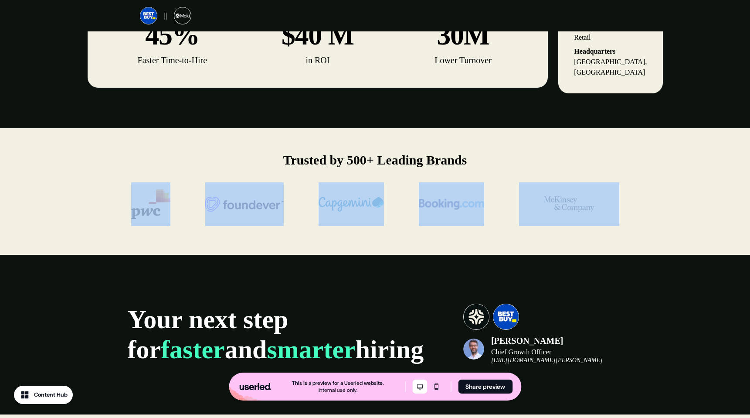
click at [669, 191] on div "Trusted by 500+ Leading Brands" at bounding box center [375, 191] width 750 height 126
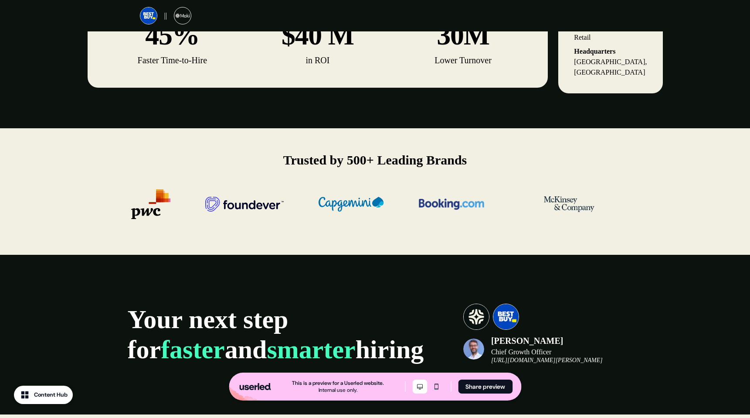
click at [672, 204] on div "Trusted by 500+ Leading Brands" at bounding box center [375, 191] width 750 height 126
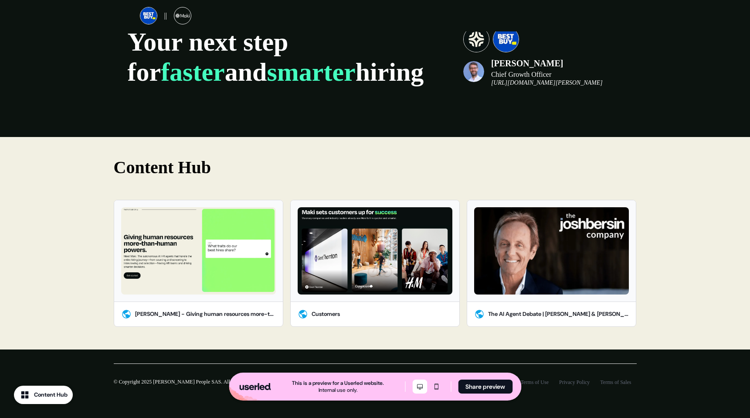
scroll to position [1708, 0]
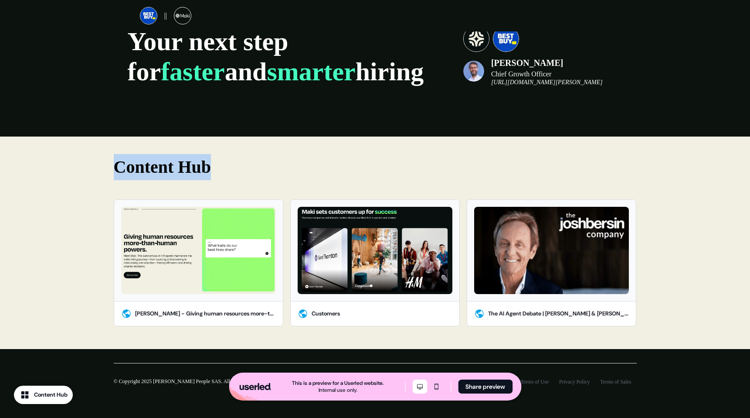
drag, startPoint x: 111, startPoint y: 160, endPoint x: 272, endPoint y: 168, distance: 161.1
click at [272, 168] on div "Content Hub Maki - Giving human resources more-than-human powers. Customers The…" at bounding box center [375, 242] width 575 height 212
click at [274, 167] on p "Content Hub" at bounding box center [375, 167] width 523 height 26
drag, startPoint x: 266, startPoint y: 166, endPoint x: 31, endPoint y: 157, distance: 235.1
click at [30, 157] on div "Content Hub Maki - Giving human resources more-than-human powers. Customers The…" at bounding box center [375, 242] width 750 height 212
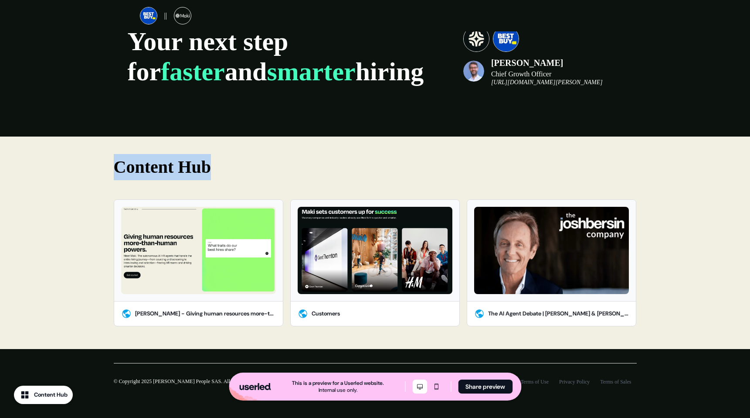
click at [206, 155] on p "Content Hub" at bounding box center [375, 167] width 523 height 26
drag, startPoint x: 265, startPoint y: 153, endPoint x: 177, endPoint y: 163, distance: 88.1
click at [67, 164] on div "Content Hub Maki - Giving human resources more-than-human powers. Customers The…" at bounding box center [375, 242] width 750 height 212
click at [191, 163] on p "Content Hub" at bounding box center [375, 167] width 523 height 26
drag, startPoint x: 241, startPoint y: 161, endPoint x: 40, endPoint y: 157, distance: 201.4
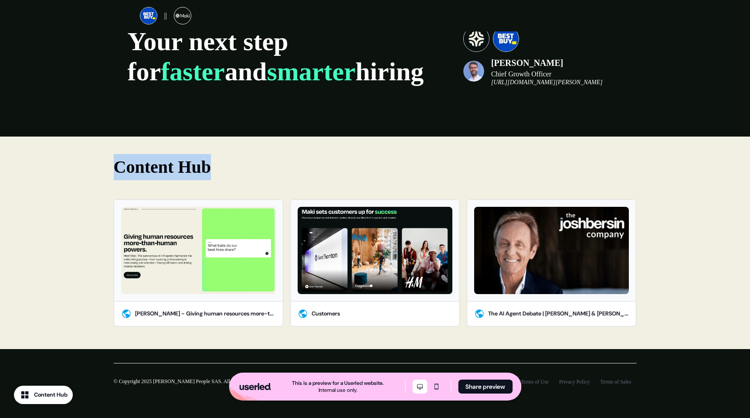
click at [40, 157] on div "Content Hub Maki - Giving human resources more-than-human powers. Customers The…" at bounding box center [375, 242] width 750 height 212
click at [318, 159] on p "Content Hub" at bounding box center [375, 167] width 523 height 26
drag, startPoint x: 255, startPoint y: 161, endPoint x: 169, endPoint y: 164, distance: 85.5
click at [126, 164] on p "Content Hub" at bounding box center [375, 167] width 523 height 26
click at [219, 164] on p "Content Hub" at bounding box center [375, 167] width 523 height 26
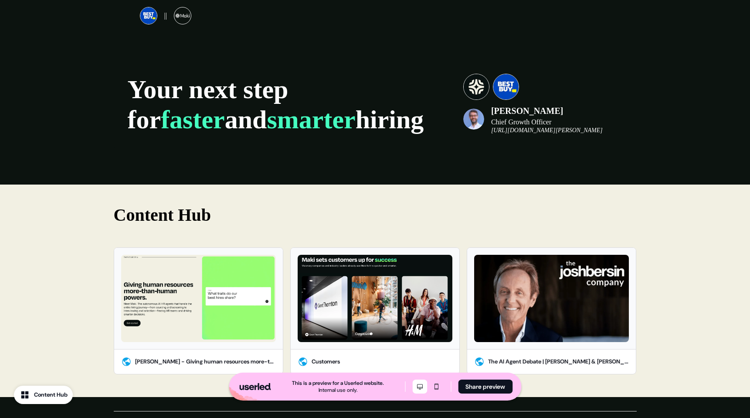
scroll to position [1659, 0]
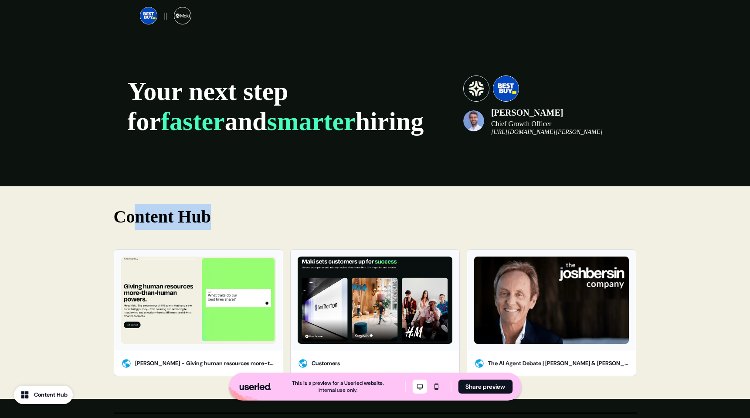
drag, startPoint x: 141, startPoint y: 203, endPoint x: 239, endPoint y: 207, distance: 98.6
click at [239, 207] on p "Content Hub" at bounding box center [375, 217] width 523 height 26
click at [239, 206] on p "Content Hub" at bounding box center [375, 217] width 523 height 26
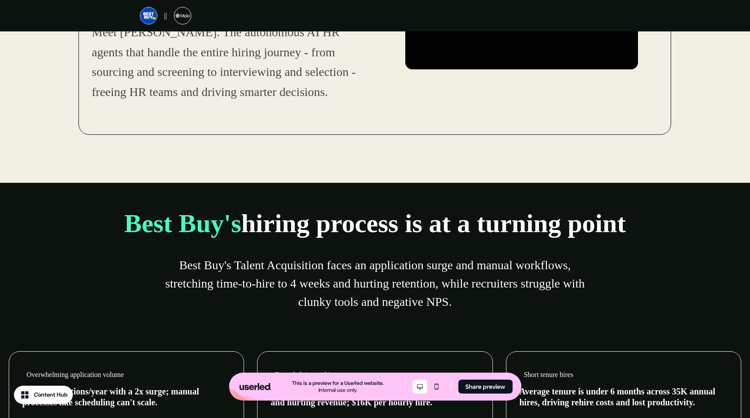
scroll to position [186, 0]
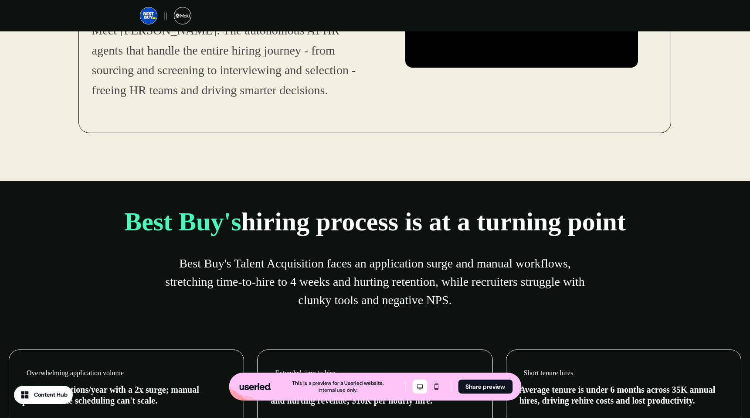
click at [78, 113] on div "Giving Best Buy's Talent Acquisition Team more-than-human powers. Meet Maki. Th…" at bounding box center [375, 2] width 610 height 288
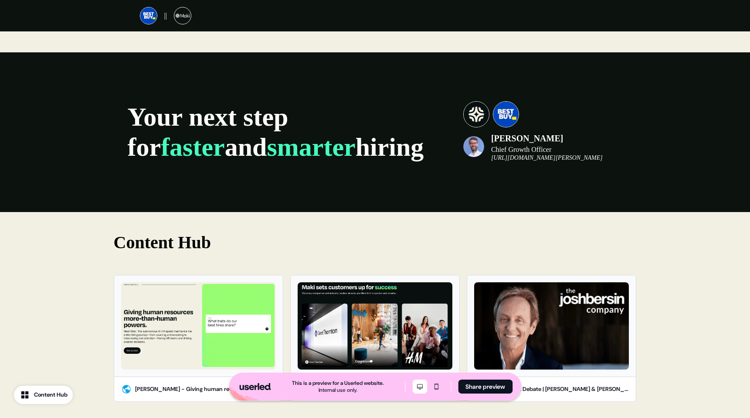
scroll to position [1641, 0]
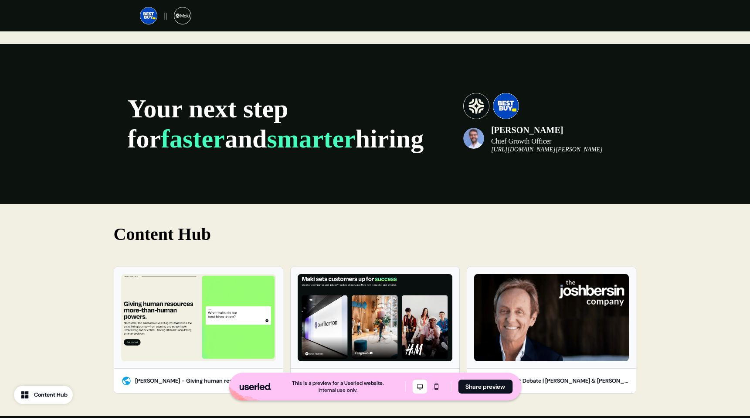
click at [131, 98] on p "Your next step for faster and smarter hiring" at bounding box center [284, 124] width 313 height 60
drag, startPoint x: 131, startPoint y: 95, endPoint x: 118, endPoint y: 93, distance: 12.8
click at [115, 95] on div "Your next step for faster and smarter hiring Julien Lesaicherre Chief Growth Of…" at bounding box center [375, 124] width 523 height 90
click at [111, 227] on div "Content Hub Maki - Giving human resources more-than-human powers. Customers The…" at bounding box center [375, 310] width 575 height 212
click at [110, 224] on div "Content Hub Maki - Giving human resources more-than-human powers. Customers The…" at bounding box center [375, 310] width 575 height 212
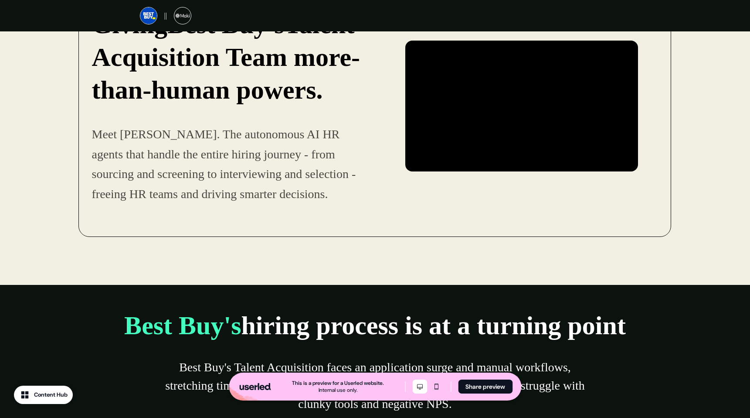
scroll to position [0, 0]
